Goal: Check status: Check status

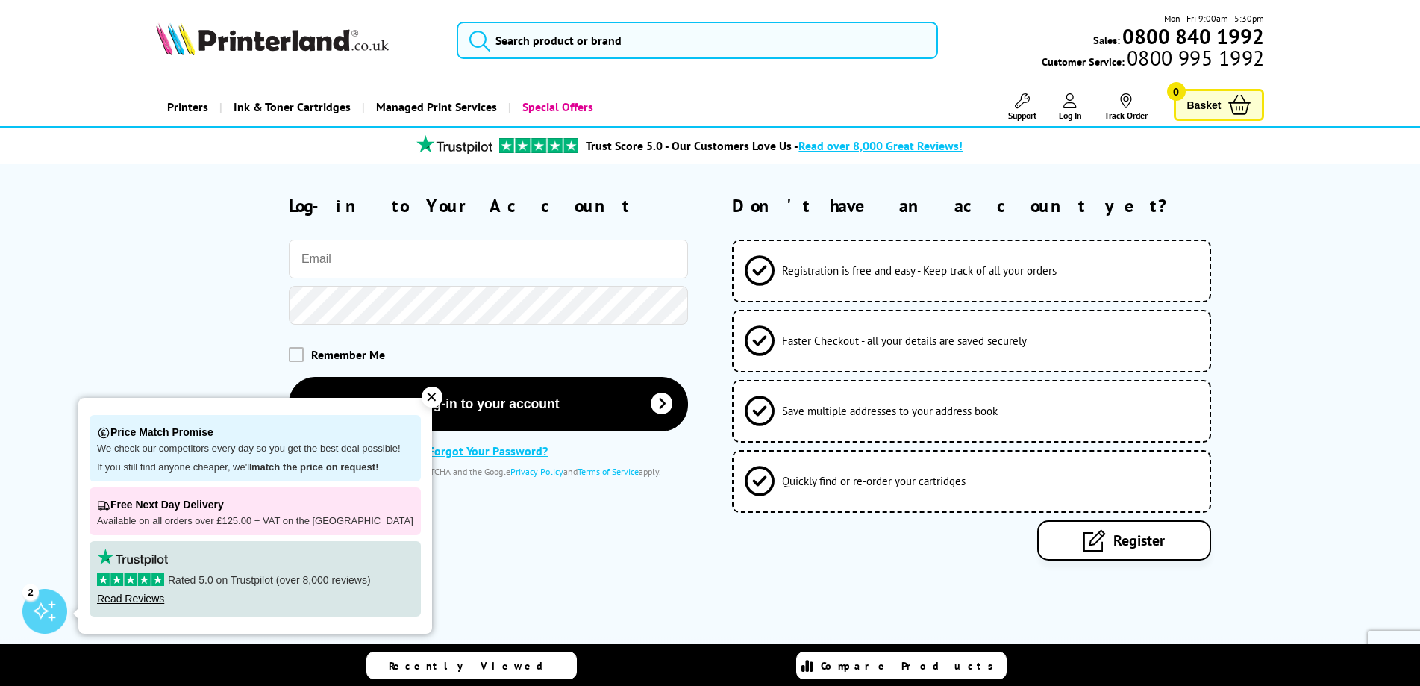
type input "[PERSON_NAME][EMAIL_ADDRESS][DOMAIN_NAME]"
click at [422, 393] on div "✕" at bounding box center [432, 396] width 21 height 21
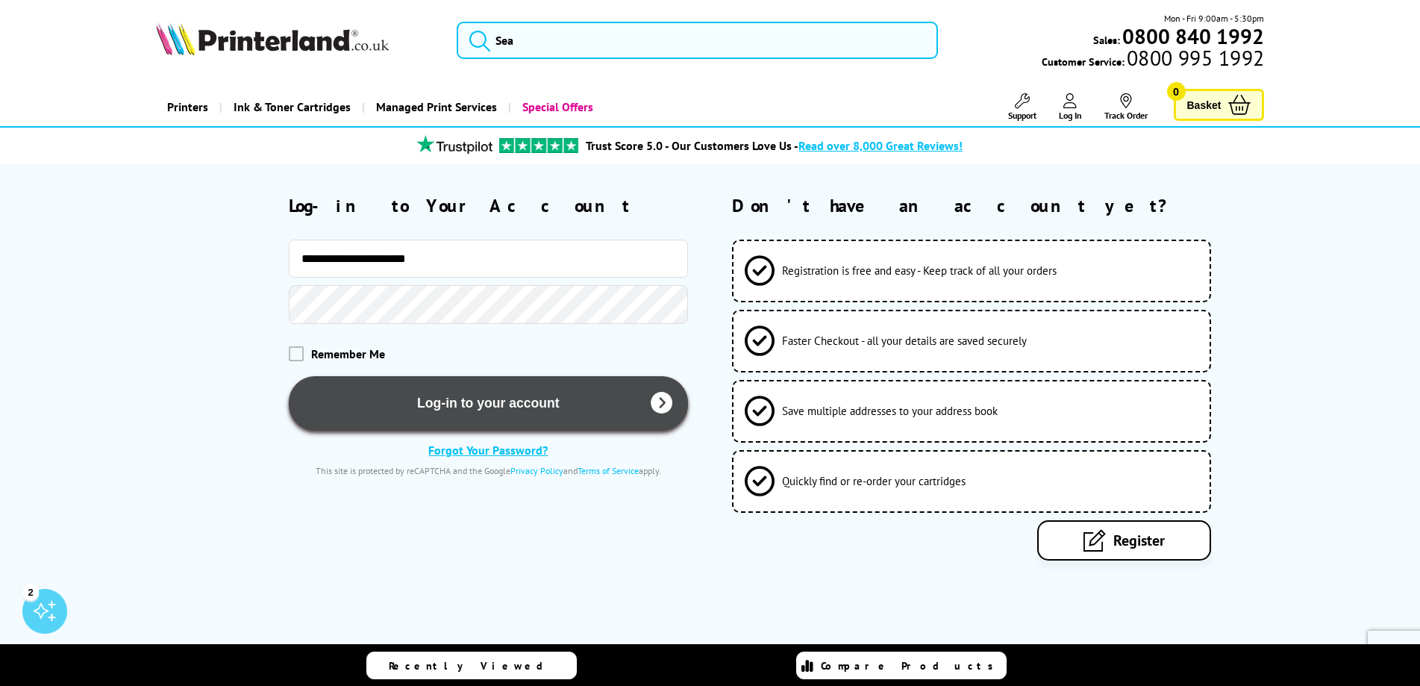
click at [471, 405] on button "Log-in to your account" at bounding box center [488, 403] width 399 height 54
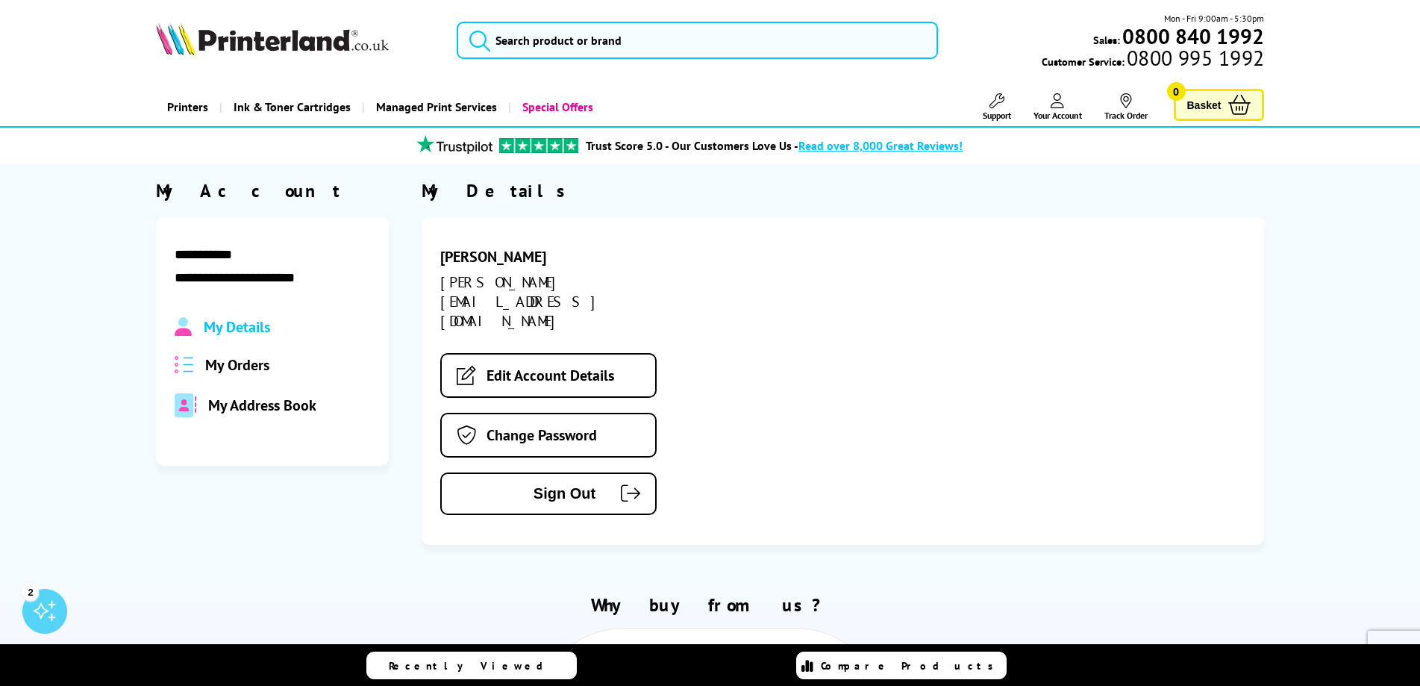
click at [228, 360] on span "My Orders" at bounding box center [237, 364] width 64 height 19
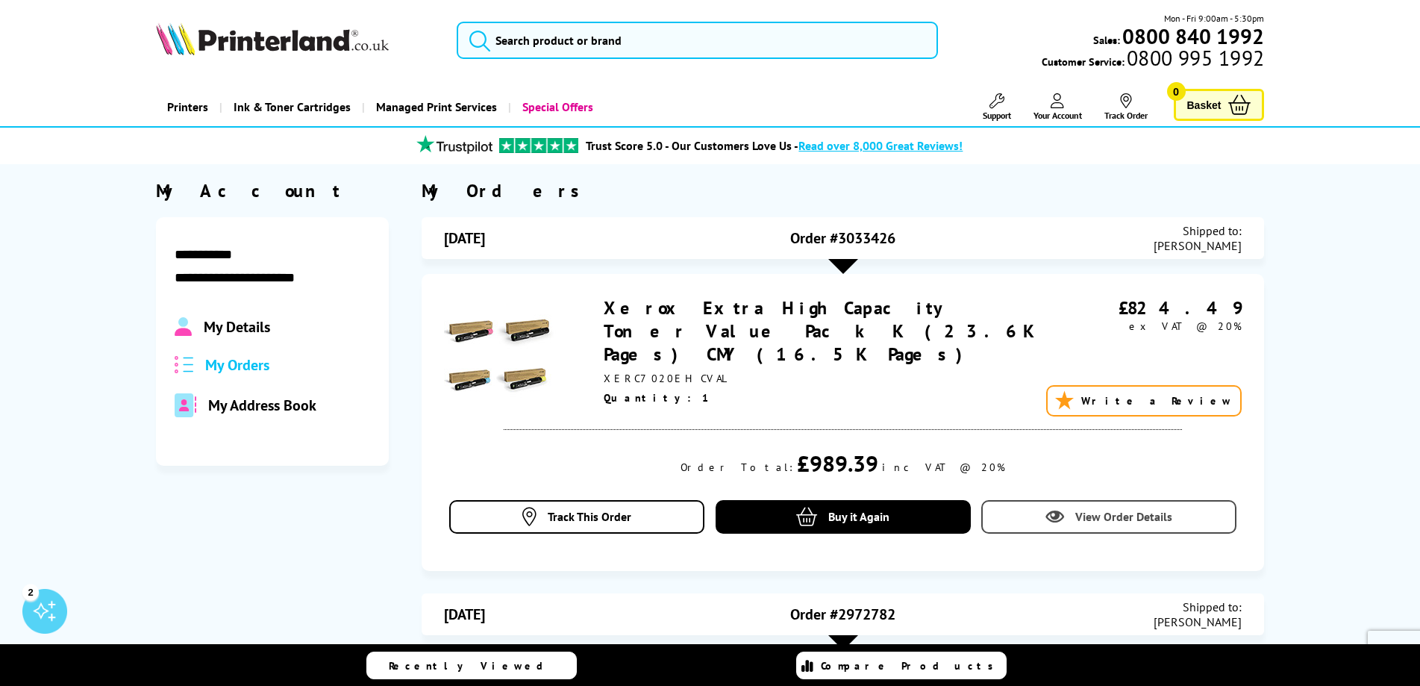
click at [1144, 509] on span "View Order Details" at bounding box center [1123, 516] width 97 height 15
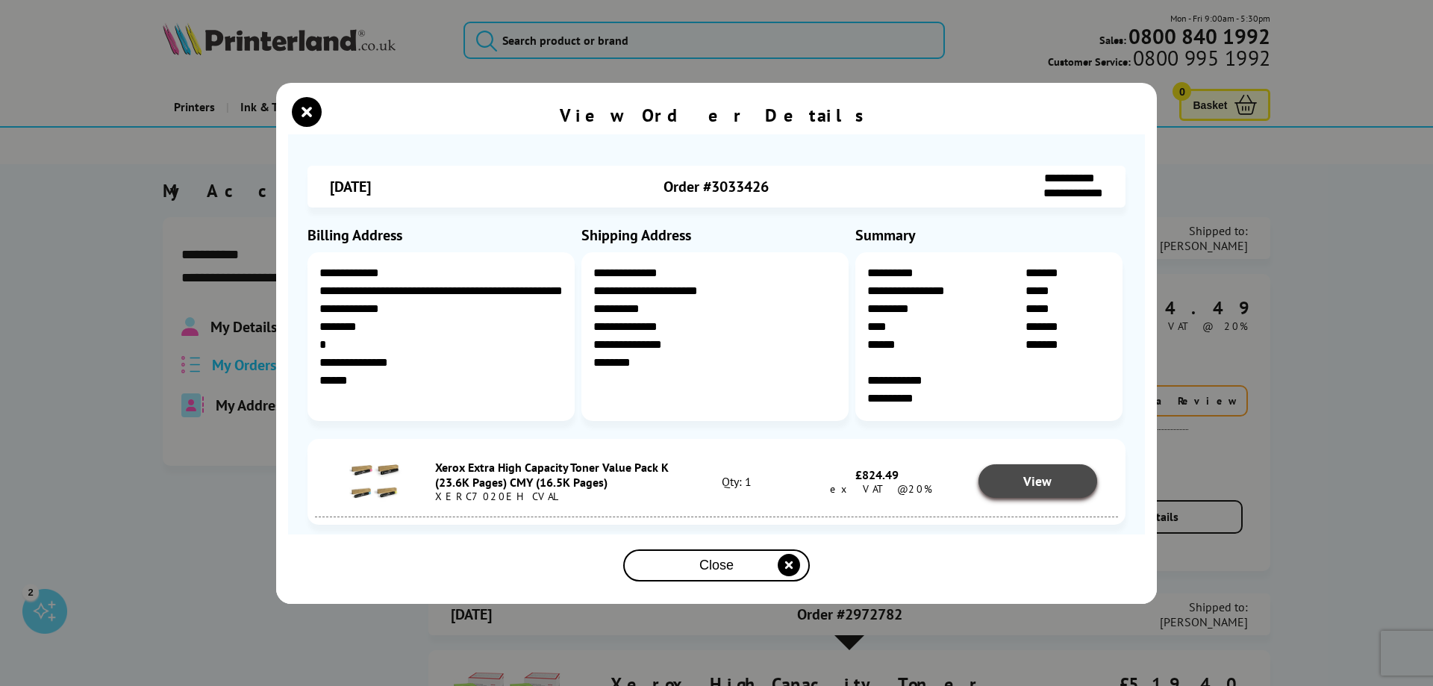
click at [1024, 480] on span "View" at bounding box center [1037, 480] width 28 height 17
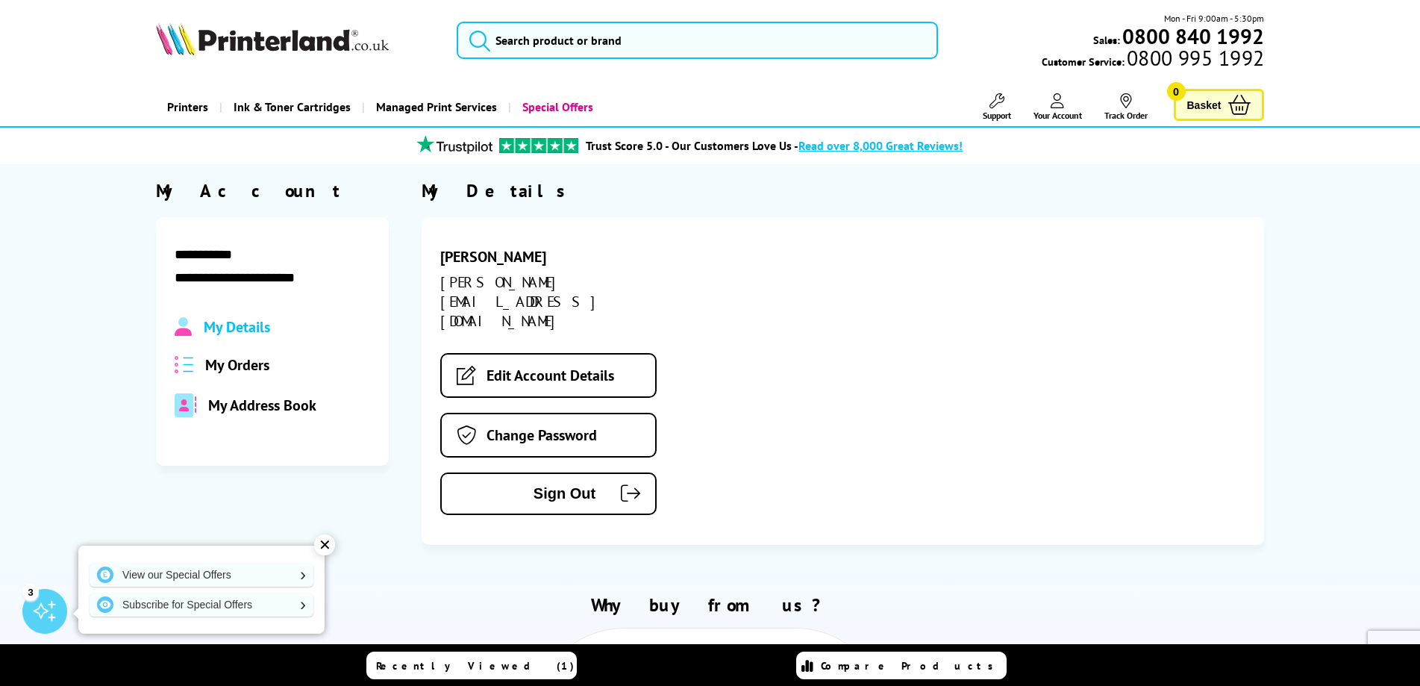
click at [244, 366] on span "My Orders" at bounding box center [237, 364] width 64 height 19
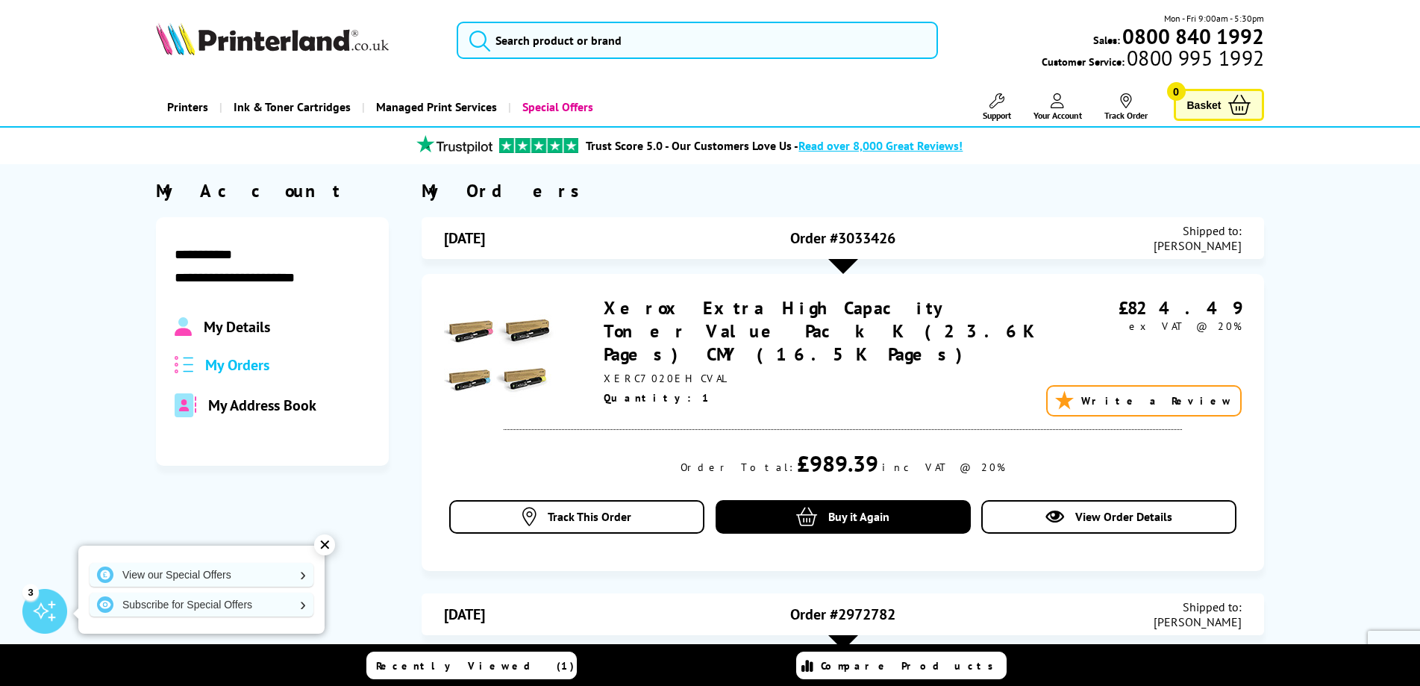
scroll to position [224, 0]
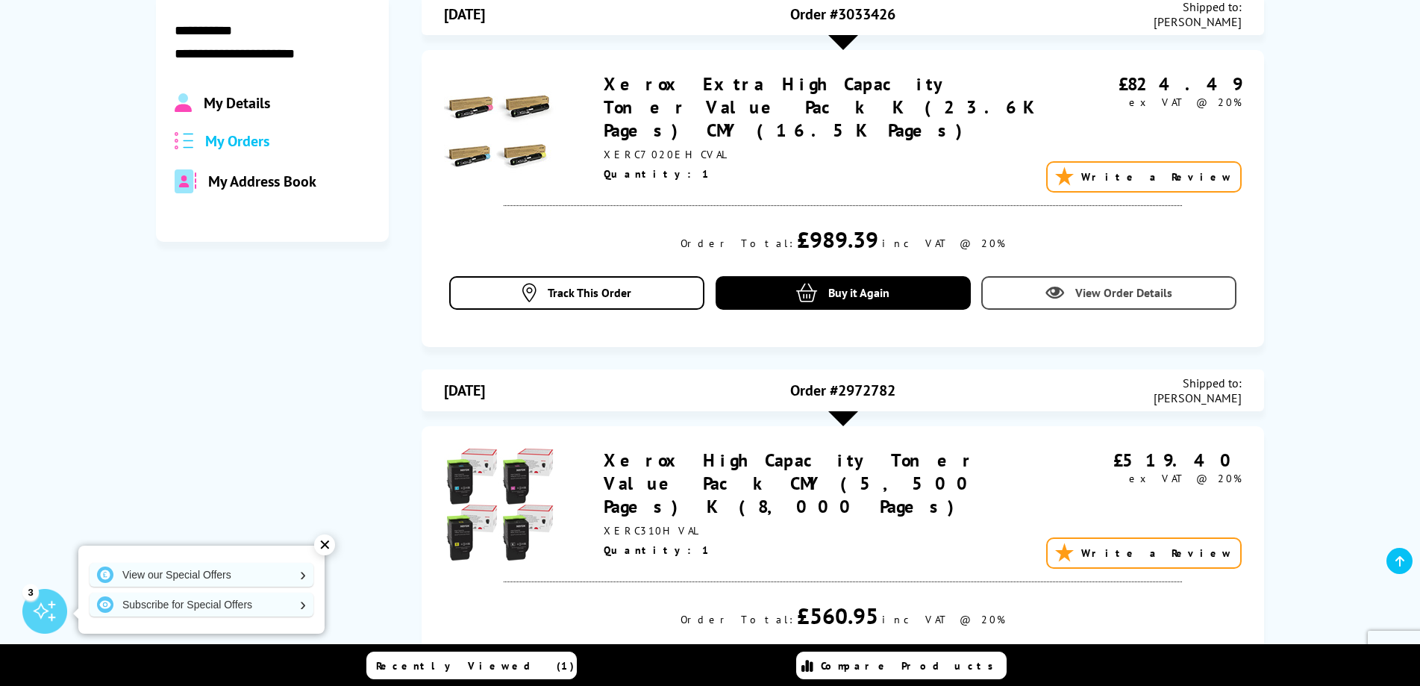
click at [1094, 285] on span "View Order Details" at bounding box center [1123, 292] width 97 height 15
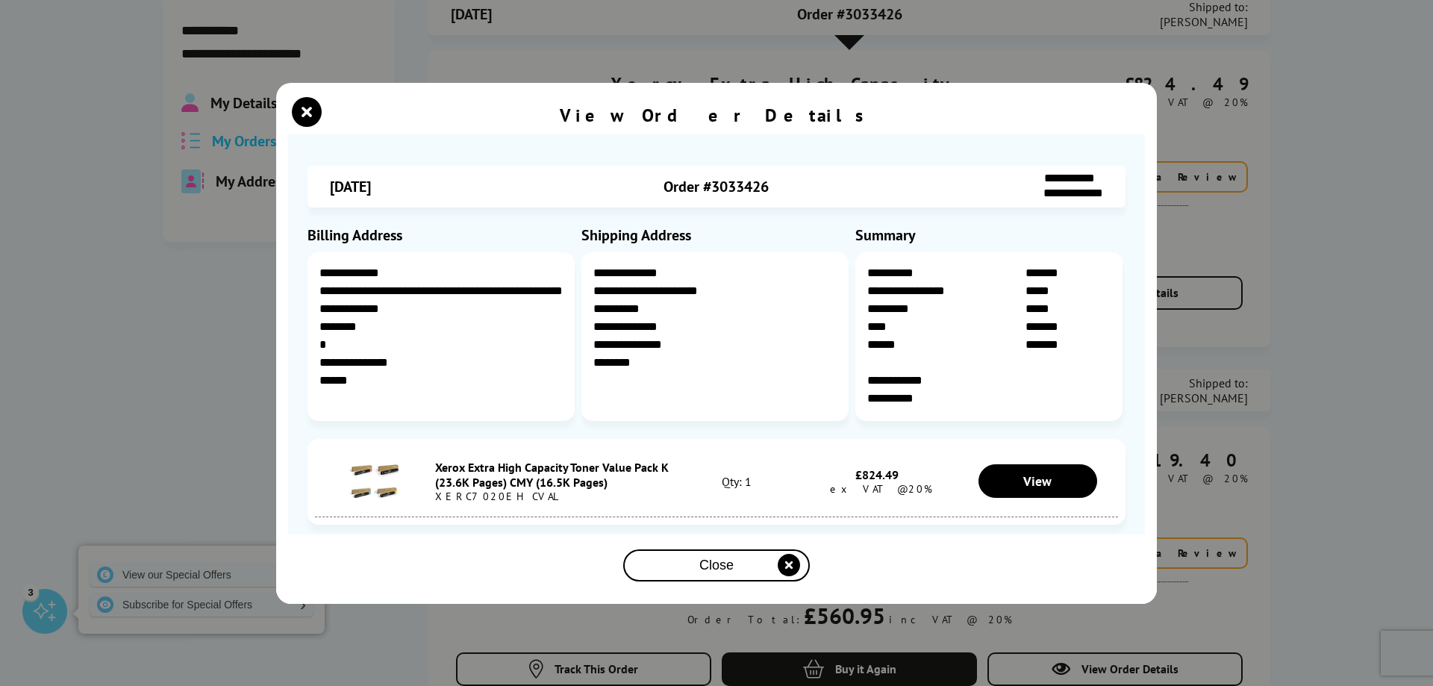
drag, startPoint x: 302, startPoint y: 107, endPoint x: 271, endPoint y: 184, distance: 83.0
click at [301, 114] on icon "close modal" at bounding box center [307, 112] width 30 height 30
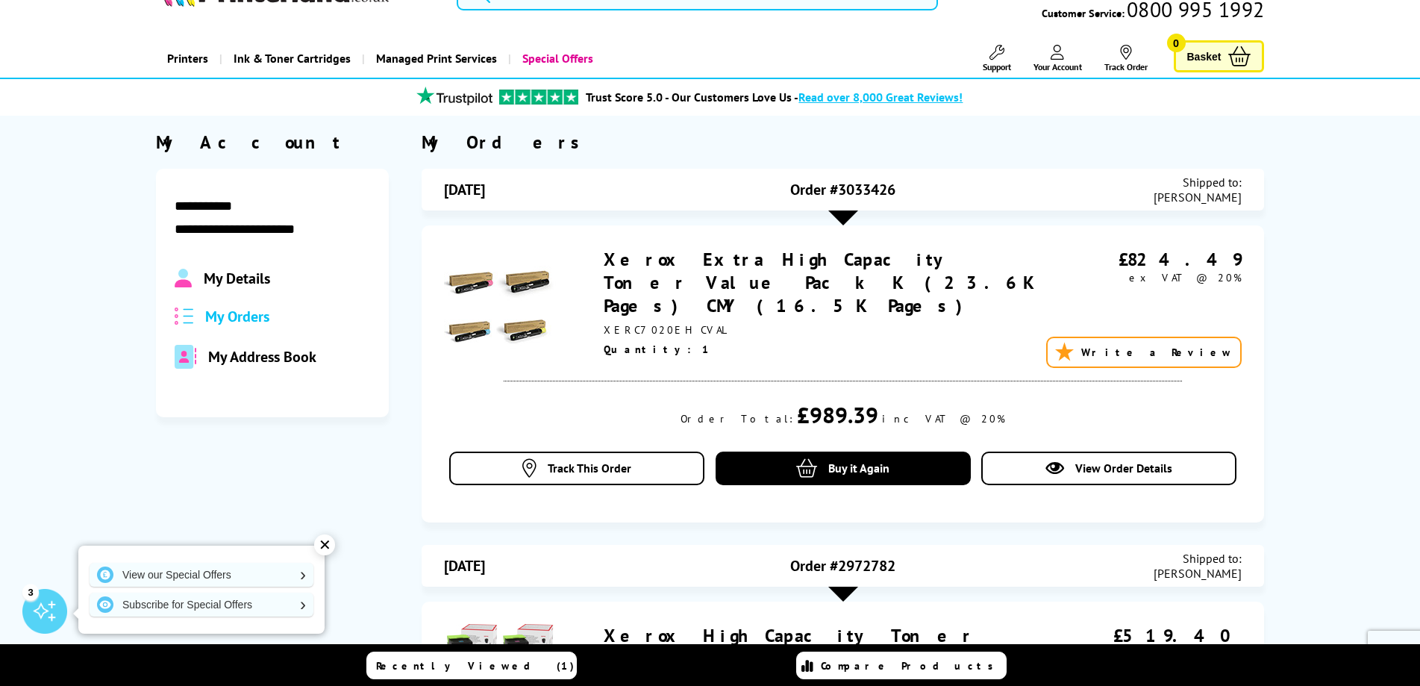
scroll to position [75, 0]
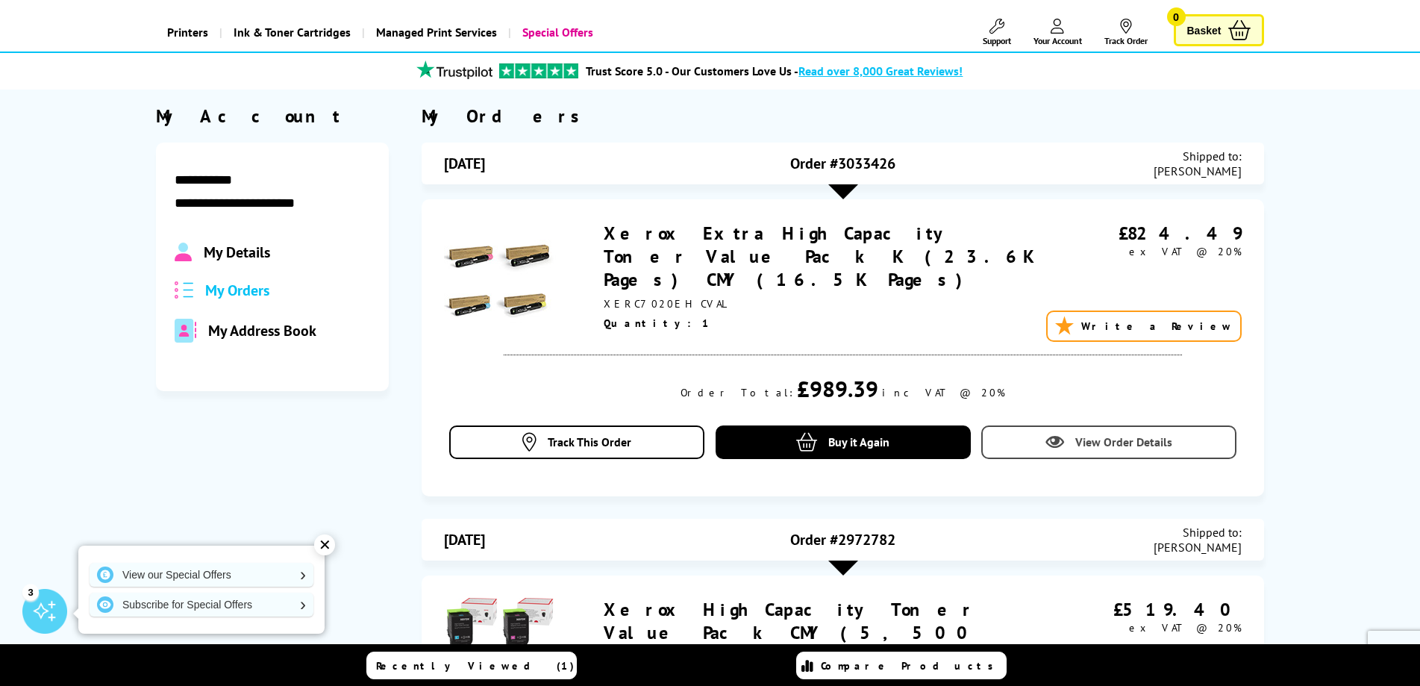
click at [1075, 426] on link "View Order Details" at bounding box center [1108, 442] width 255 height 34
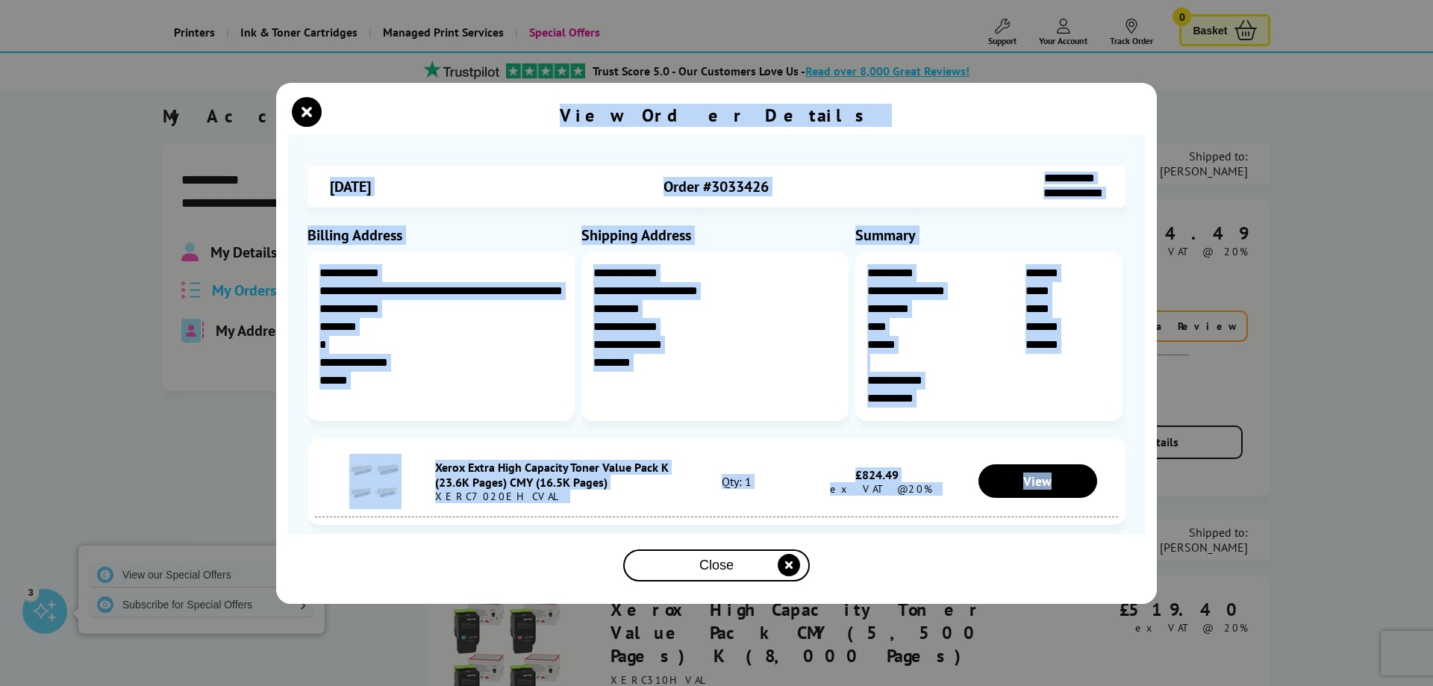
drag, startPoint x: 434, startPoint y: 105, endPoint x: 1074, endPoint y: 502, distance: 752.6
click at [1074, 502] on div "**********" at bounding box center [716, 343] width 880 height 521
copy div "**********"
click at [302, 109] on icon "close modal" at bounding box center [307, 112] width 30 height 30
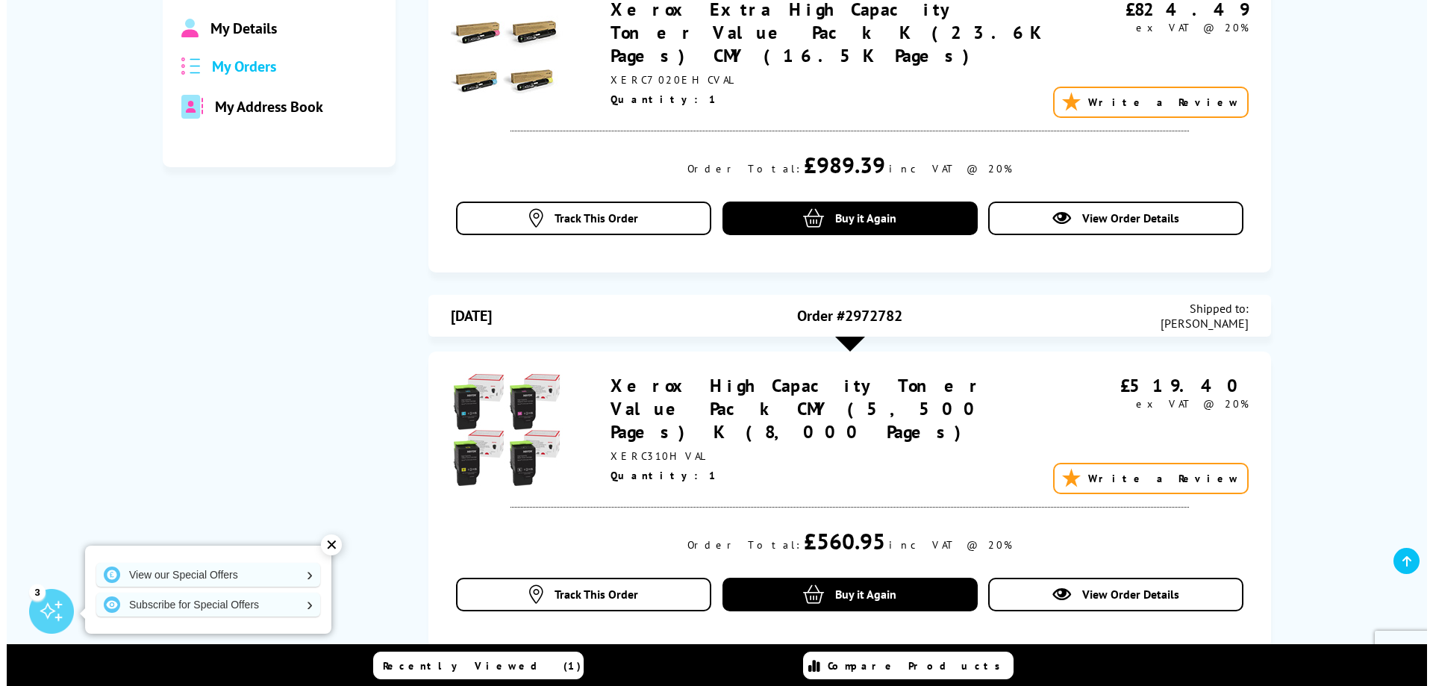
scroll to position [448, 0]
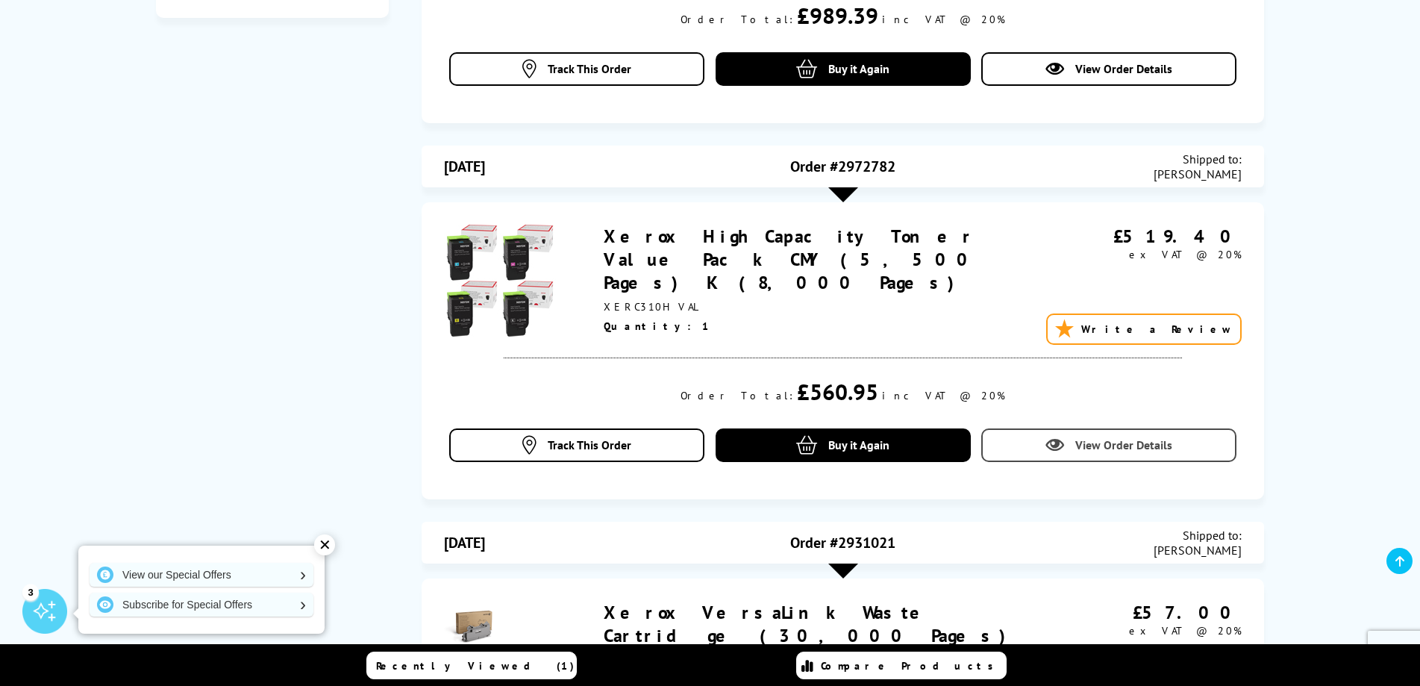
click at [1070, 428] on link "View Order Details" at bounding box center [1108, 445] width 255 height 34
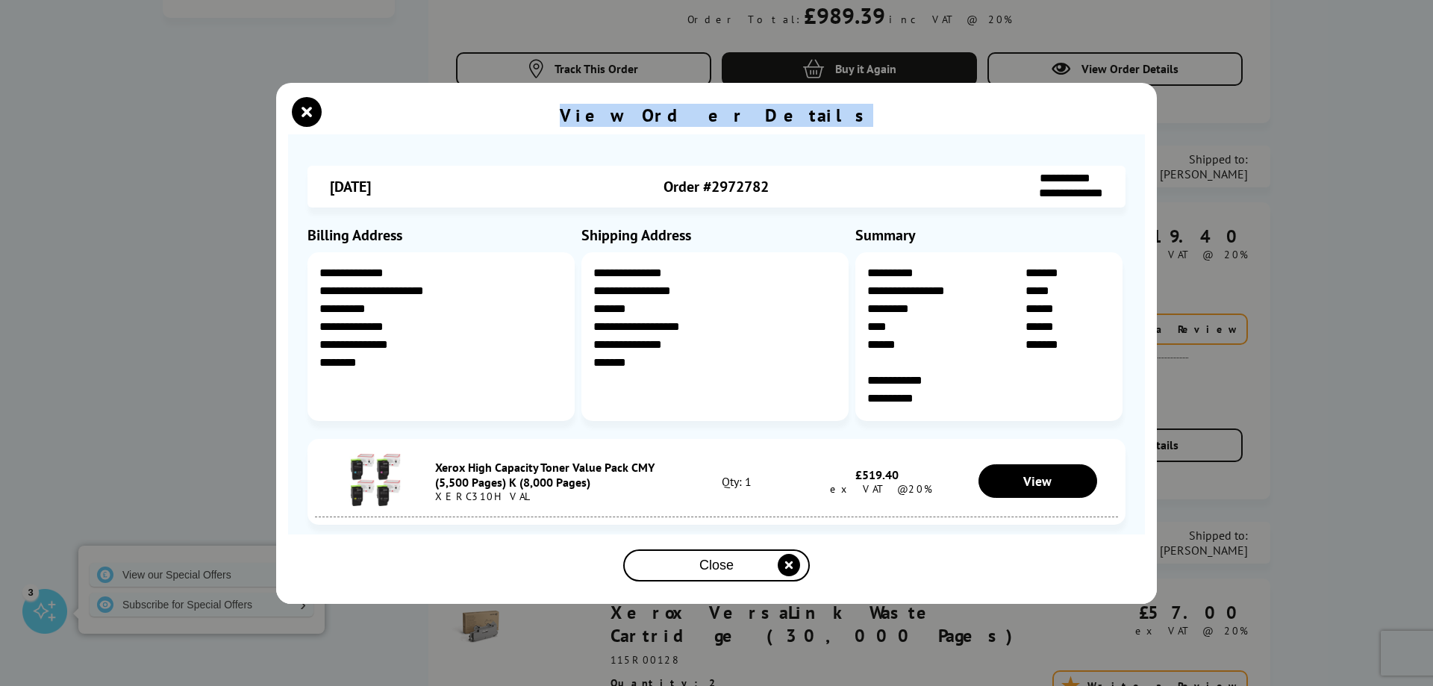
drag, startPoint x: 495, startPoint y: 107, endPoint x: 467, endPoint y: 106, distance: 27.6
click at [492, 106] on div "View Order Details" at bounding box center [716, 118] width 857 height 34
drag, startPoint x: 1036, startPoint y: 474, endPoint x: 857, endPoint y: 482, distance: 180.0
click at [1036, 475] on span "View" at bounding box center [1037, 480] width 28 height 17
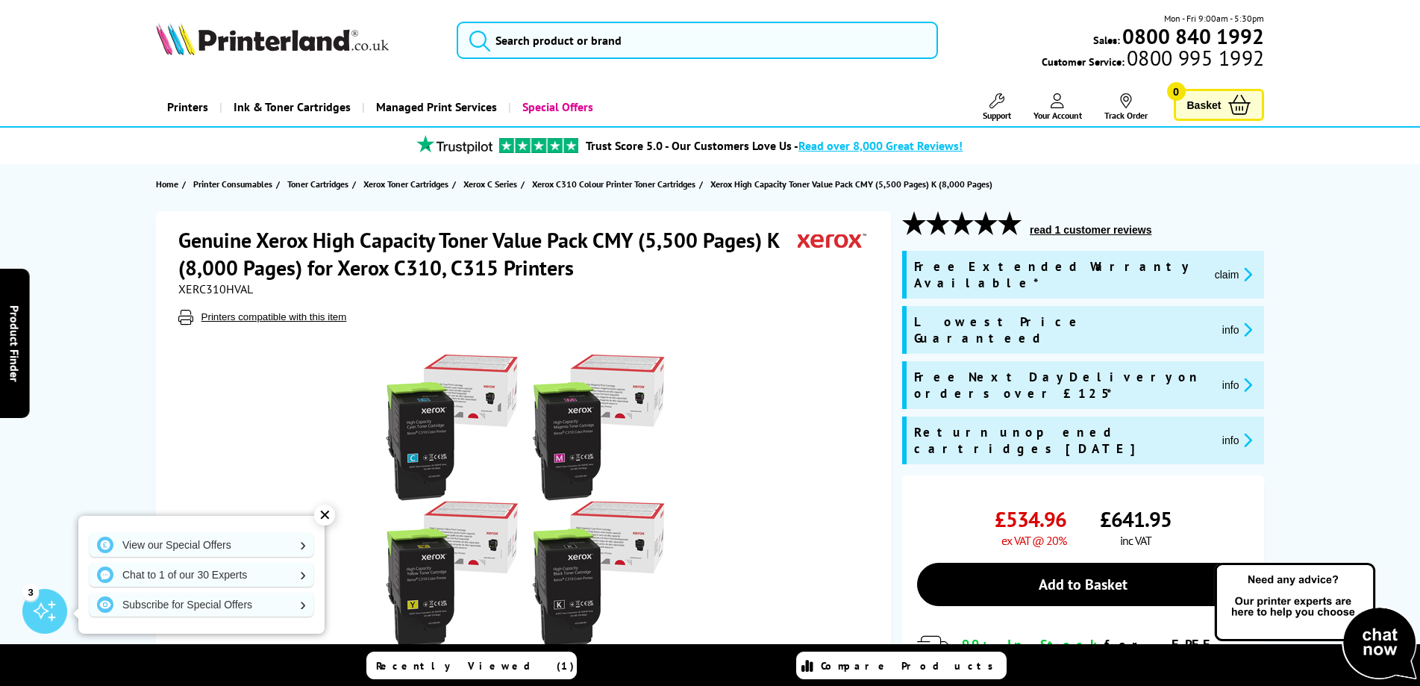
click at [1051, 102] on icon at bounding box center [1057, 100] width 13 height 15
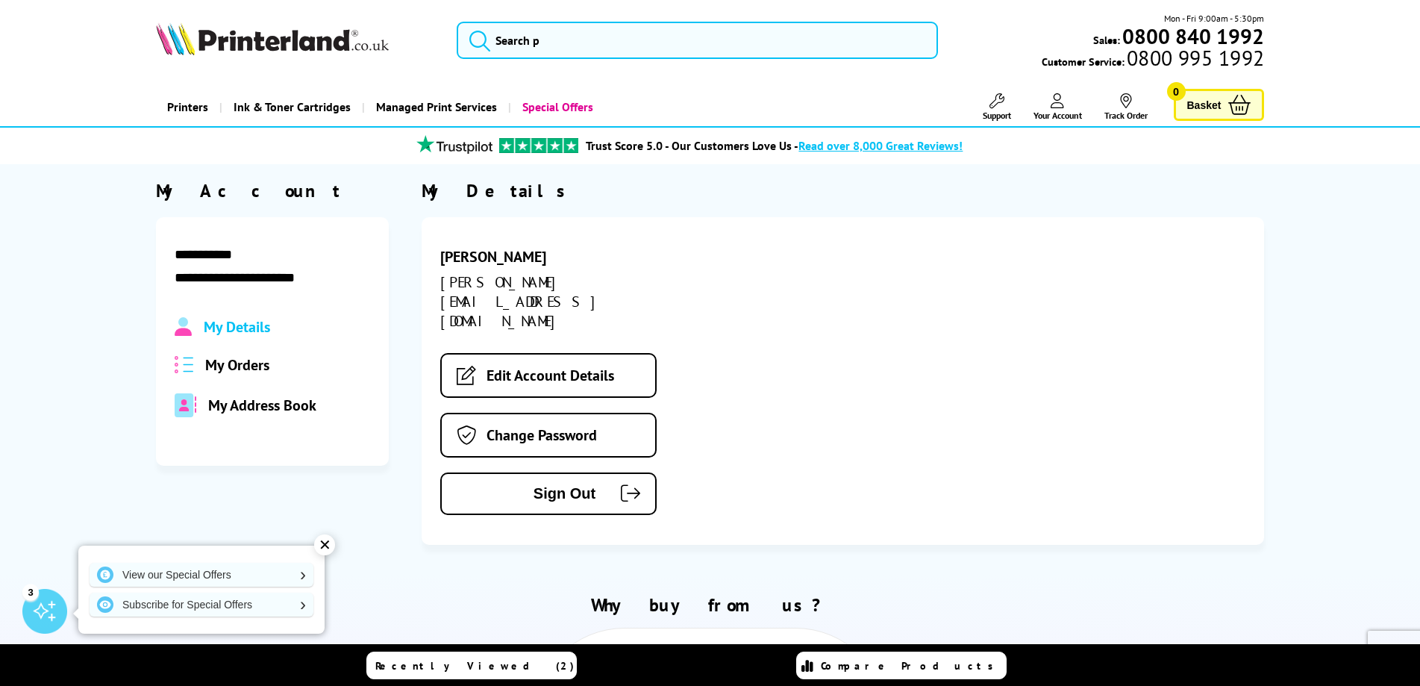
click at [226, 360] on span "My Orders" at bounding box center [237, 364] width 64 height 19
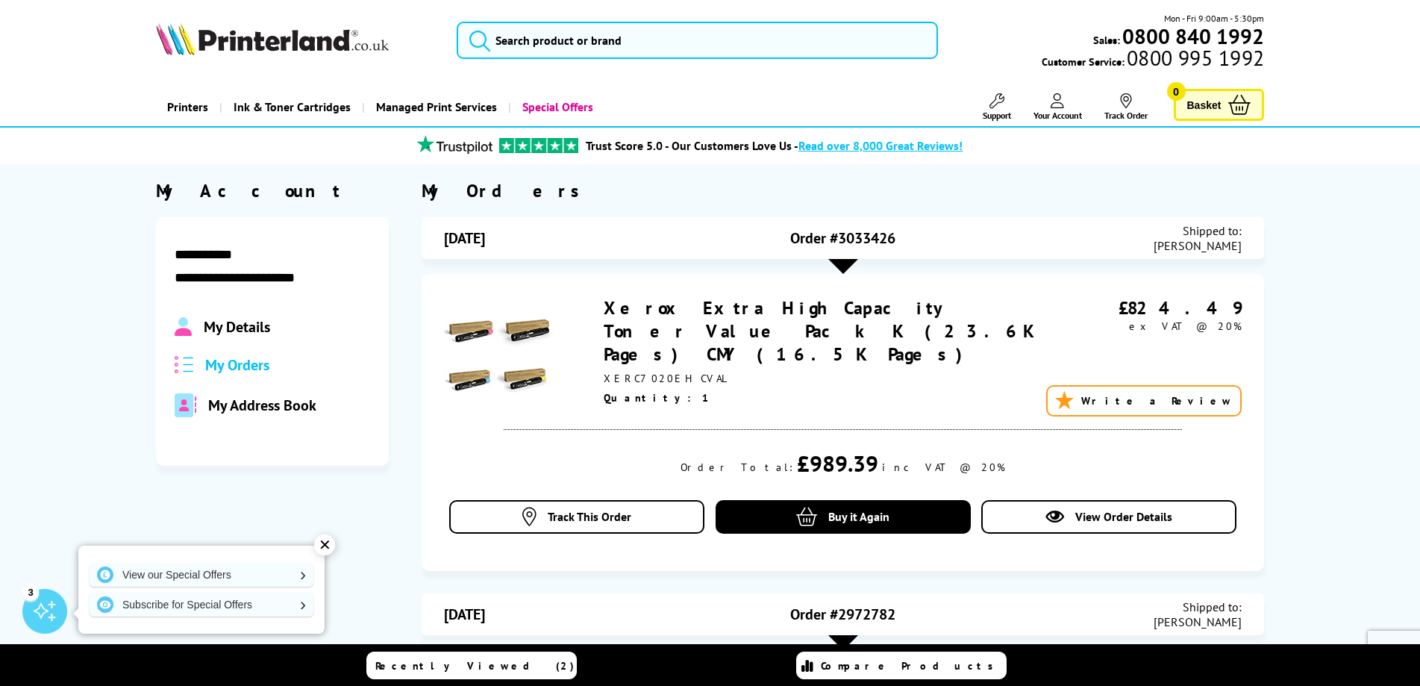
click at [234, 325] on span "My Details" at bounding box center [237, 326] width 66 height 19
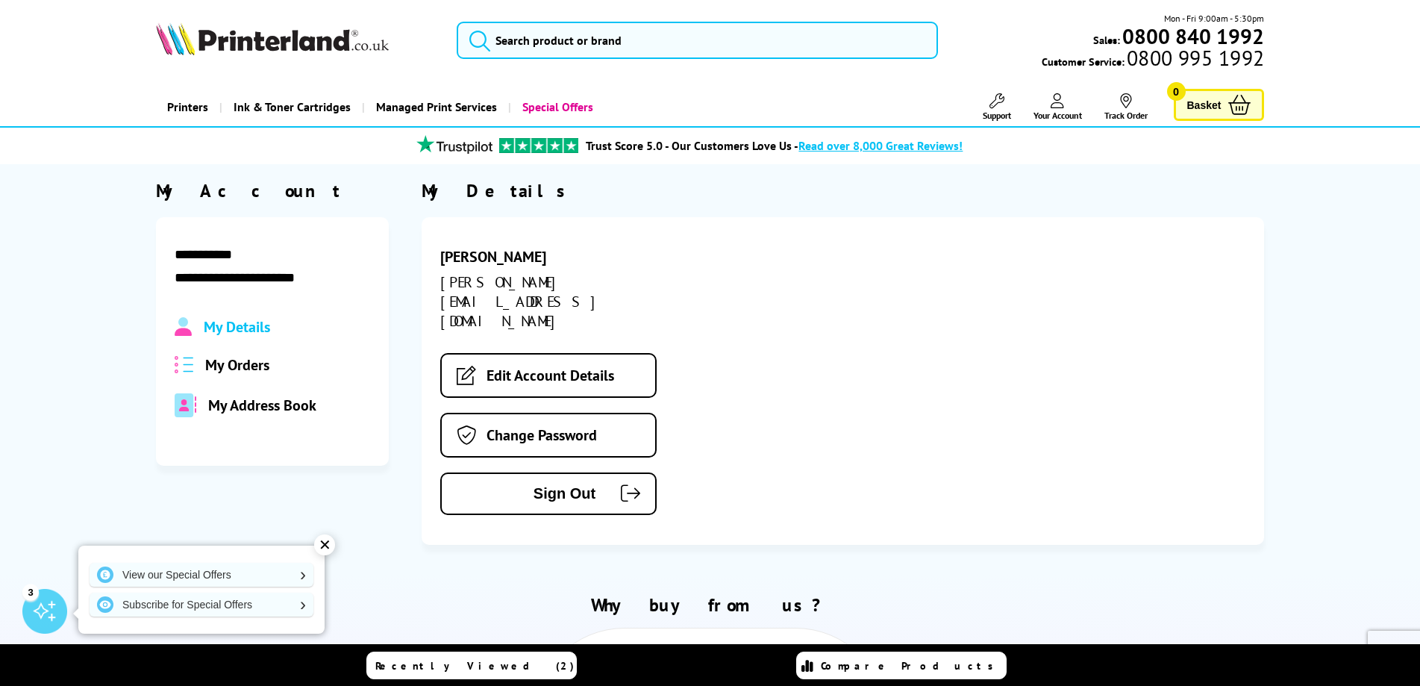
click at [244, 359] on span "My Orders" at bounding box center [237, 364] width 64 height 19
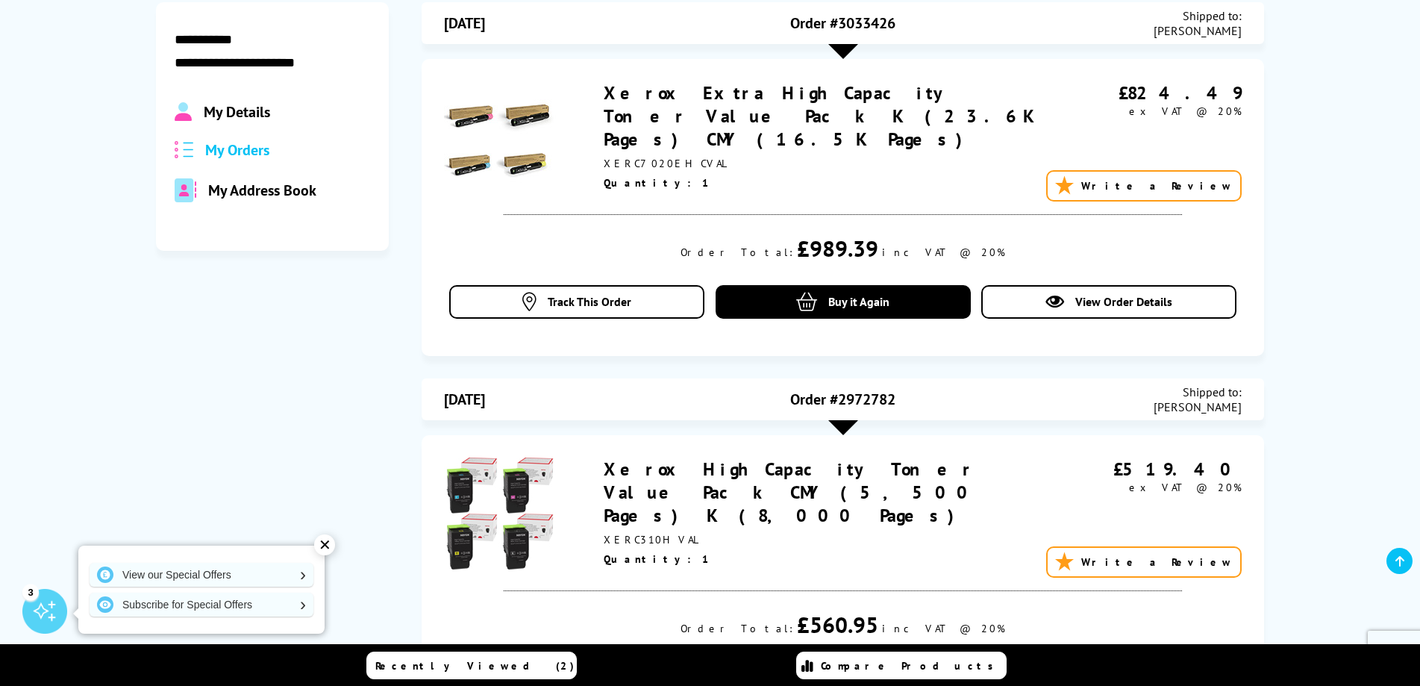
scroll to position [298, 0]
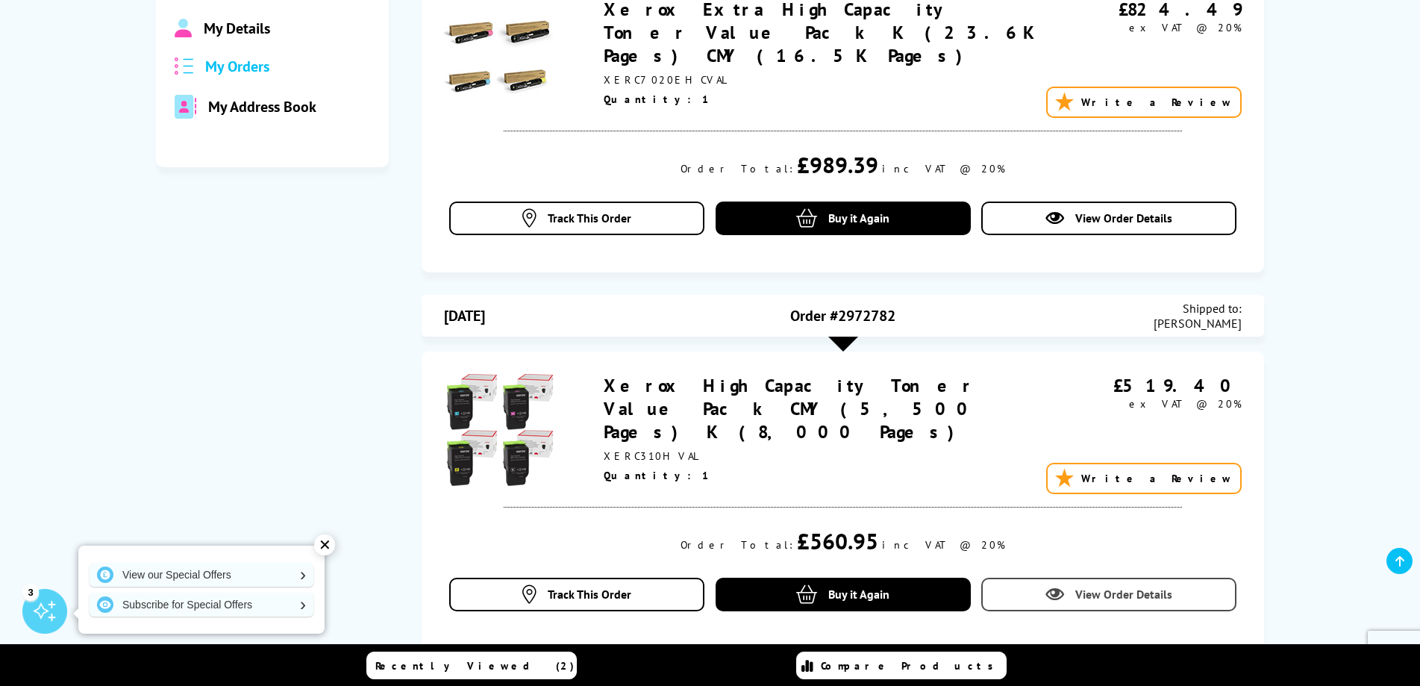
click at [1112, 586] on span "View Order Details" at bounding box center [1123, 593] width 97 height 15
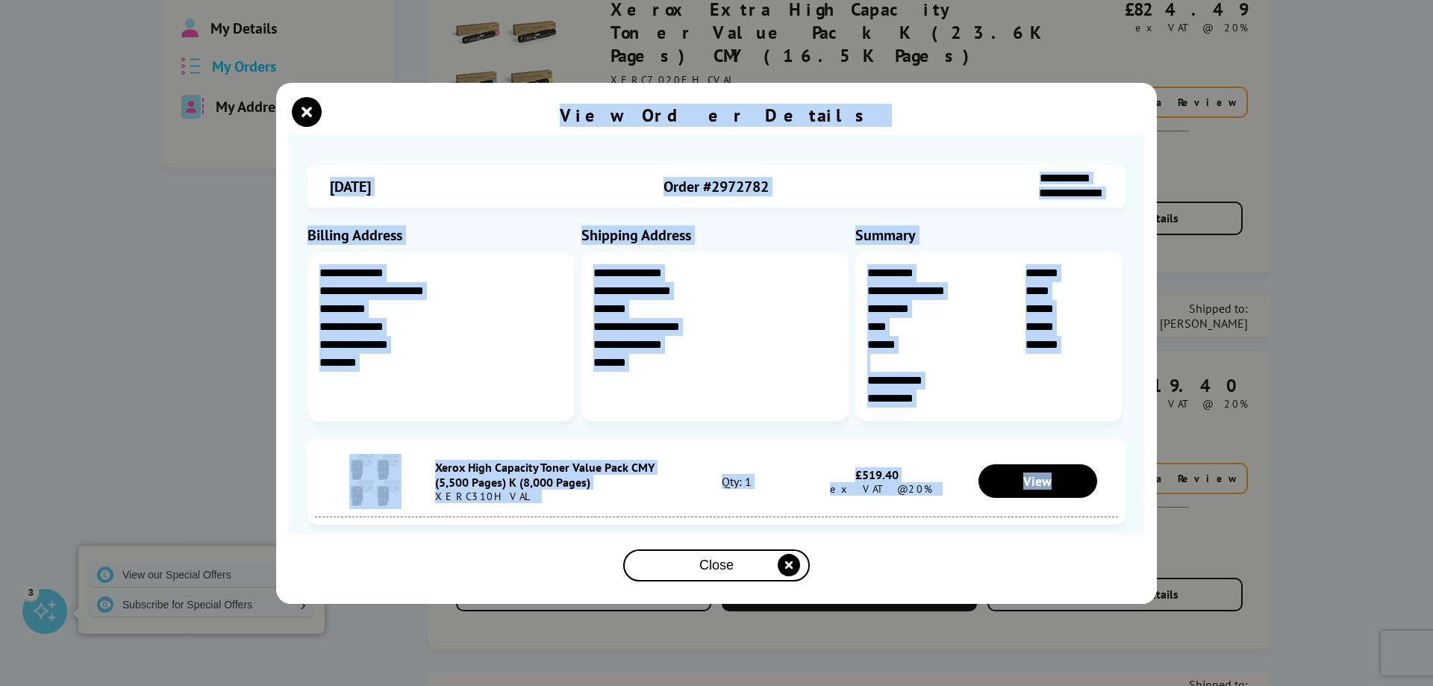
drag, startPoint x: 624, startPoint y: 104, endPoint x: 1004, endPoint y: 500, distance: 547.7
click at [1004, 500] on div "**********" at bounding box center [716, 343] width 880 height 521
copy div "**********"
click at [308, 109] on icon "close modal" at bounding box center [307, 112] width 30 height 30
